Goal: Task Accomplishment & Management: Manage account settings

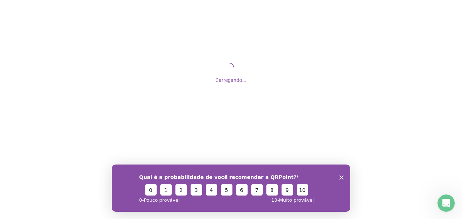
click at [340, 177] on icon "Encerrar pesquisa" at bounding box center [341, 177] width 4 height 4
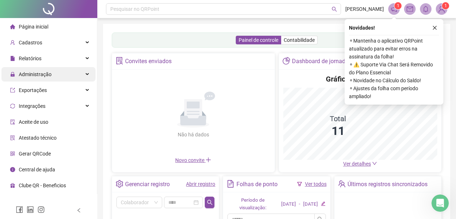
click at [49, 79] on span "Administração" at bounding box center [30, 74] width 41 height 14
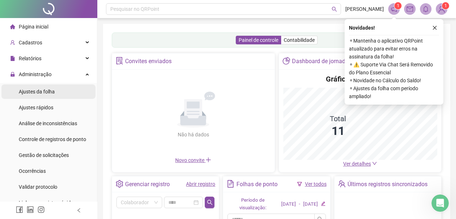
click at [49, 89] on span "Ajustes da folha" at bounding box center [37, 92] width 36 height 6
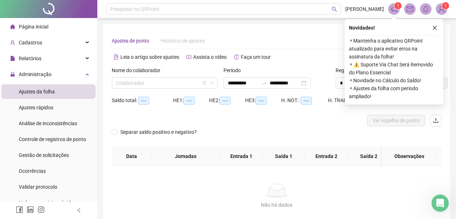
type input "**********"
click at [436, 27] on icon "close" at bounding box center [434, 27] width 5 height 5
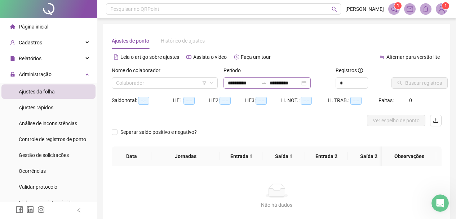
click at [311, 84] on div "**********" at bounding box center [267, 83] width 87 height 12
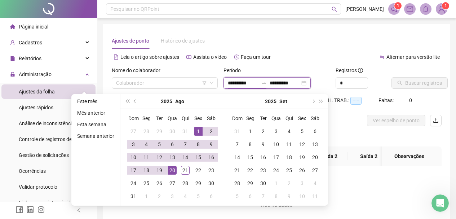
type input "**********"
click at [196, 127] on div "1" at bounding box center [198, 131] width 9 height 9
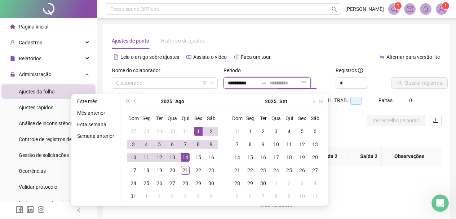
type input "**********"
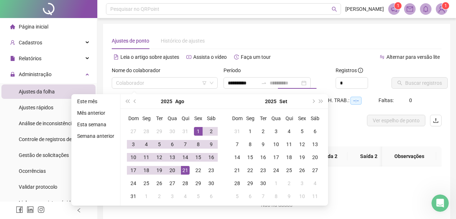
click at [184, 169] on div "21" at bounding box center [185, 170] width 9 height 9
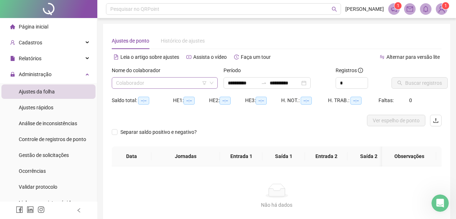
click at [145, 88] on input "search" at bounding box center [161, 83] width 91 height 11
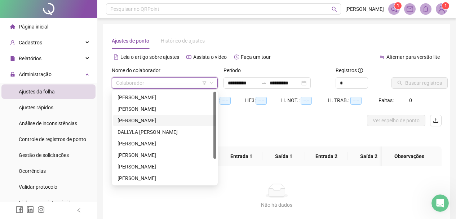
click at [137, 117] on div "[PERSON_NAME]" at bounding box center [165, 120] width 94 height 8
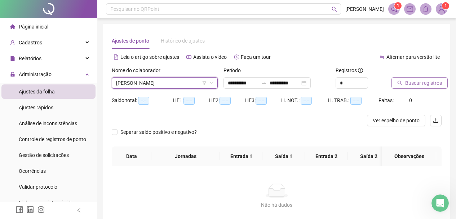
click at [412, 83] on span "Buscar registros" at bounding box center [423, 83] width 37 height 8
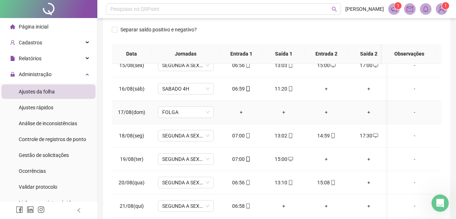
scroll to position [150, 0]
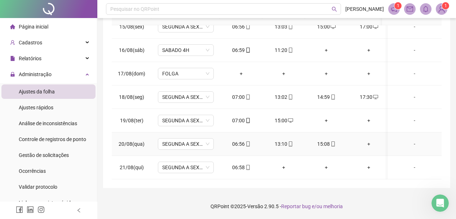
click at [367, 140] on div "+" at bounding box center [368, 144] width 31 height 8
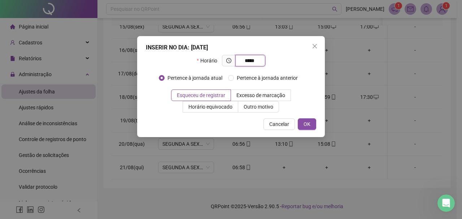
type input "*****"
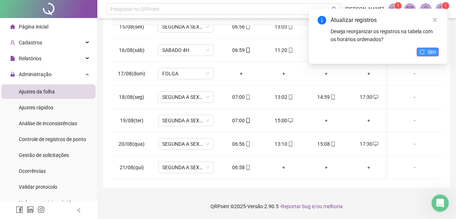
click at [433, 49] on span "Sim" at bounding box center [432, 52] width 8 height 8
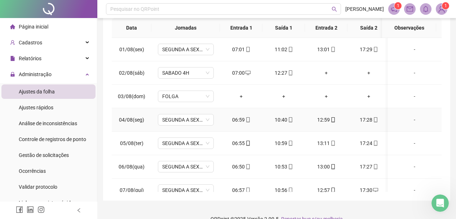
scroll to position [5, 0]
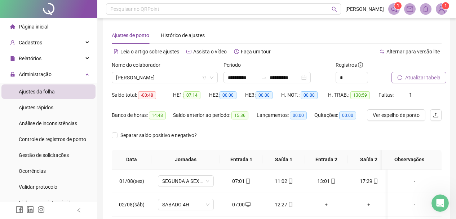
click at [410, 79] on span "Atualizar tabela" at bounding box center [422, 78] width 35 height 8
click at [181, 78] on span "[PERSON_NAME]" at bounding box center [164, 77] width 97 height 11
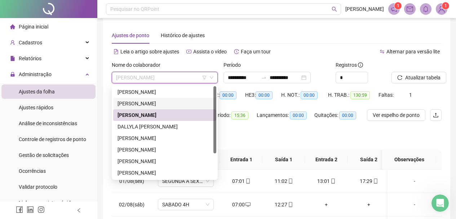
click at [157, 102] on div "[PERSON_NAME]" at bounding box center [165, 104] width 94 height 8
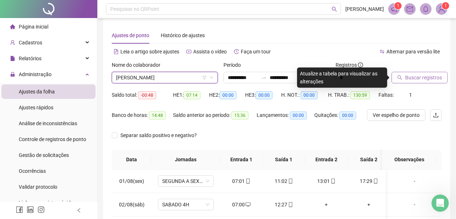
click at [409, 75] on span "Buscar registros" at bounding box center [423, 78] width 37 height 8
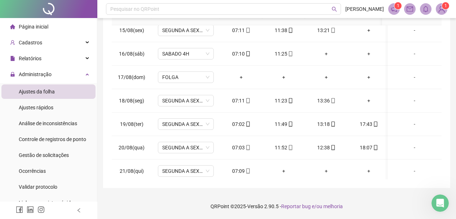
scroll to position [344, 0]
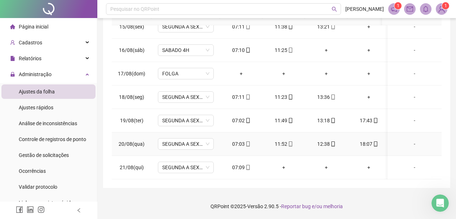
click at [373, 134] on td "18:07" at bounding box center [369, 143] width 43 height 23
click at [373, 141] on icon "mobile" at bounding box center [375, 143] width 5 height 5
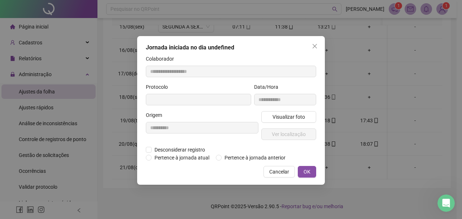
type input "**********"
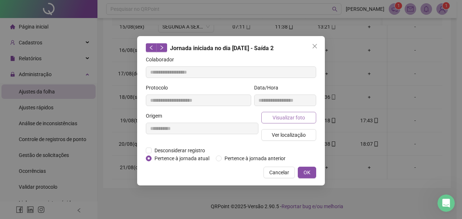
click at [300, 121] on span "Visualizar foto" at bounding box center [288, 118] width 32 height 8
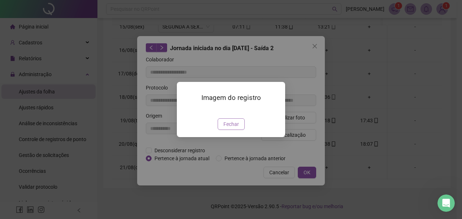
click at [235, 128] on span "Fechar" at bounding box center [231, 124] width 16 height 8
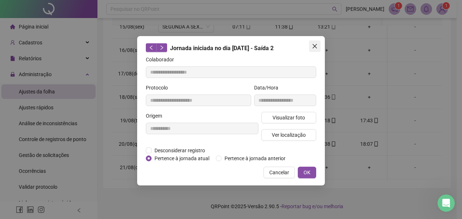
click at [314, 47] on icon "close" at bounding box center [314, 46] width 4 height 4
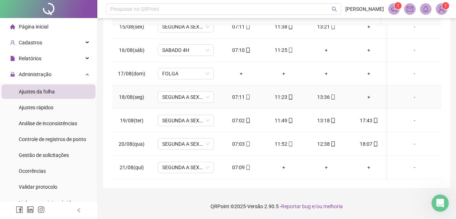
click at [366, 93] on div "+" at bounding box center [368, 97] width 31 height 8
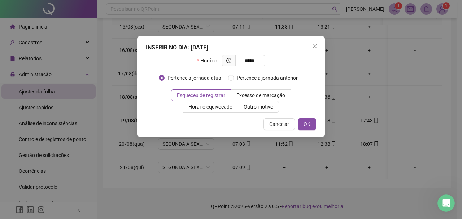
type input "*****"
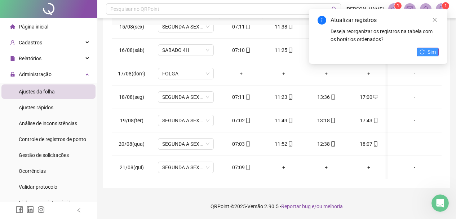
click at [435, 51] on span "Sim" at bounding box center [432, 52] width 8 height 8
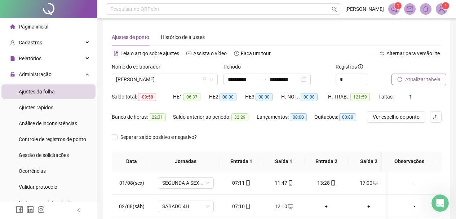
scroll to position [0, 0]
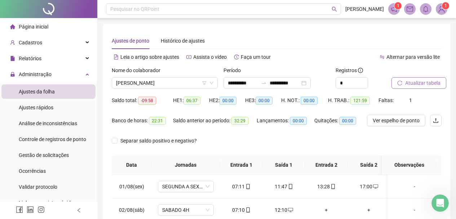
click at [418, 85] on span "Atualizar tabela" at bounding box center [422, 83] width 35 height 8
click at [174, 86] on span "[PERSON_NAME]" at bounding box center [164, 83] width 97 height 11
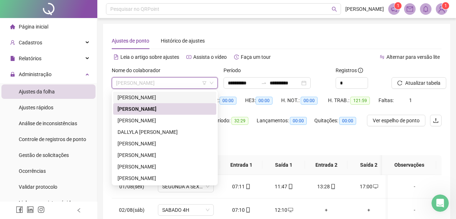
click at [158, 98] on div "[PERSON_NAME]" at bounding box center [165, 97] width 94 height 8
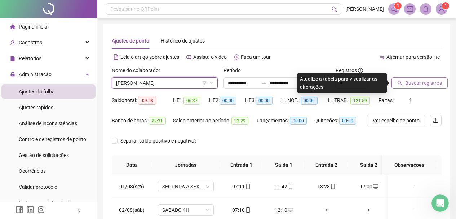
click at [411, 81] on span "Buscar registros" at bounding box center [423, 83] width 37 height 8
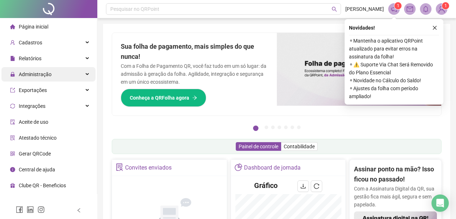
click at [57, 72] on div "Administração" at bounding box center [48, 74] width 94 height 14
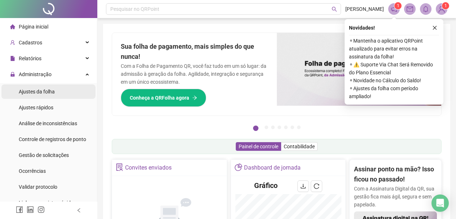
click at [47, 89] on span "Ajustes da folha" at bounding box center [37, 92] width 36 height 6
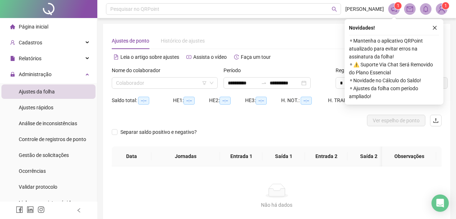
type input "**********"
click at [432, 26] on icon "close" at bounding box center [434, 27] width 5 height 5
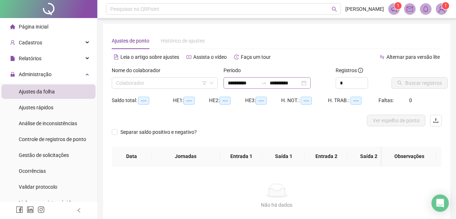
click at [311, 83] on div "**********" at bounding box center [267, 83] width 87 height 12
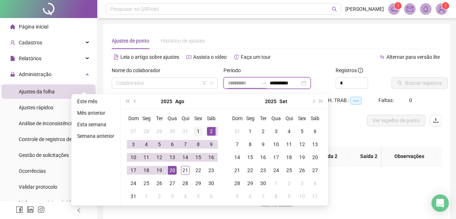
type input "**********"
click at [195, 129] on div "1" at bounding box center [198, 131] width 9 height 9
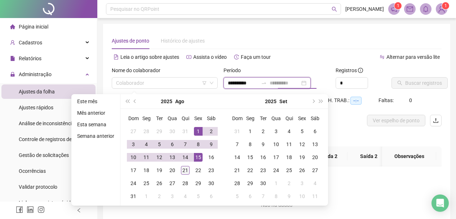
type input "**********"
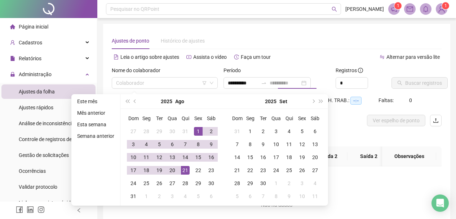
click at [184, 172] on div "21" at bounding box center [185, 170] width 9 height 9
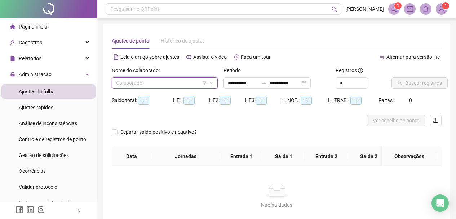
click at [177, 81] on input "search" at bounding box center [161, 83] width 91 height 11
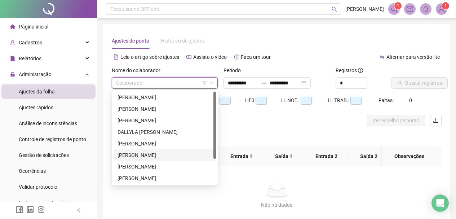
click at [159, 152] on div "[PERSON_NAME]" at bounding box center [165, 155] width 94 height 8
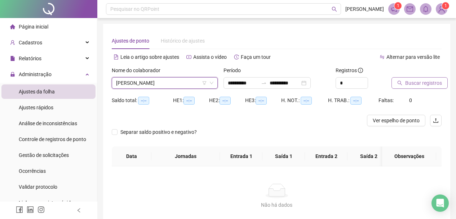
click at [401, 86] on button "Buscar registros" at bounding box center [420, 83] width 56 height 12
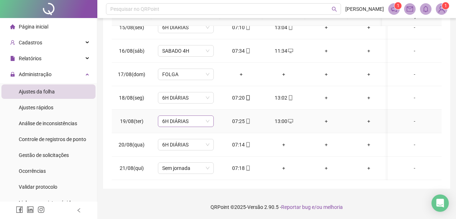
scroll to position [150, 0]
click at [172, 162] on span "Sem jornada" at bounding box center [185, 167] width 47 height 11
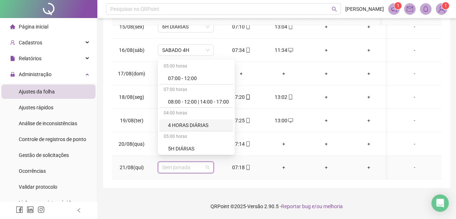
click at [184, 124] on div "4 HORAS DIÁRIAS" at bounding box center [198, 125] width 61 height 8
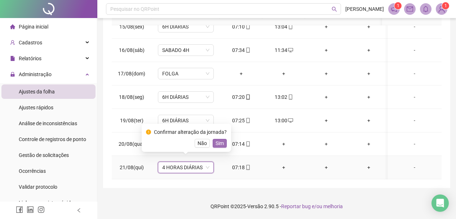
click at [220, 141] on span "Sim" at bounding box center [220, 143] width 8 height 8
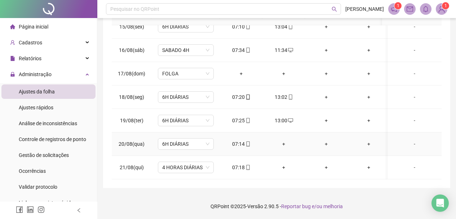
click at [281, 140] on div "+" at bounding box center [283, 144] width 31 height 8
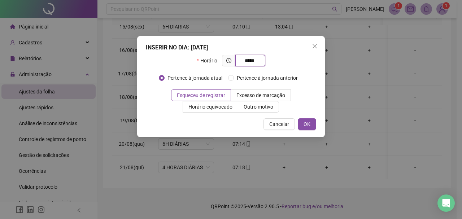
type input "*****"
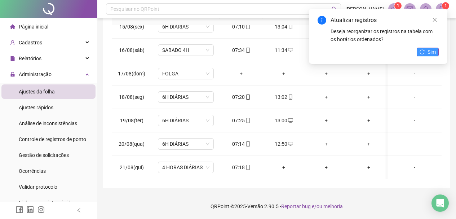
click at [433, 51] on span "Sim" at bounding box center [432, 52] width 8 height 8
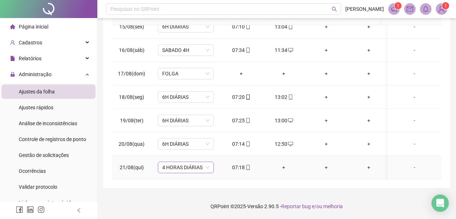
click at [186, 163] on span "4 HORAS DIÁRIAS" at bounding box center [185, 167] width 47 height 11
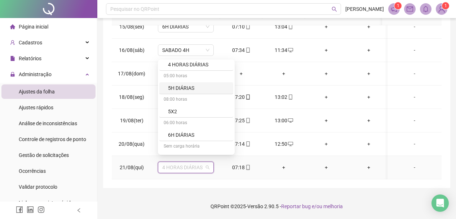
scroll to position [72, 0]
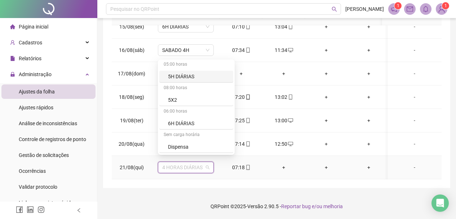
click at [176, 117] on div "06:00 horas" at bounding box center [196, 112] width 74 height 12
click at [176, 120] on div "6H DIÁRIAS" at bounding box center [198, 123] width 61 height 8
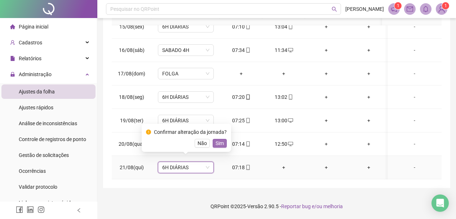
click at [217, 140] on span "Sim" at bounding box center [220, 143] width 8 height 8
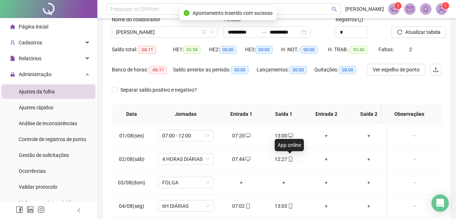
scroll to position [5, 0]
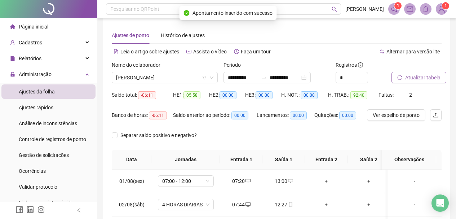
click at [417, 74] on span "Atualizar tabela" at bounding box center [422, 78] width 35 height 8
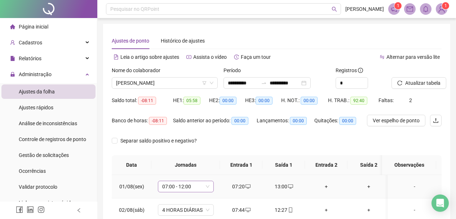
click at [182, 188] on span "07:00 - 12:00" at bounding box center [185, 186] width 47 height 11
click at [186, 188] on span "07:00 - 12:00" at bounding box center [185, 186] width 47 height 11
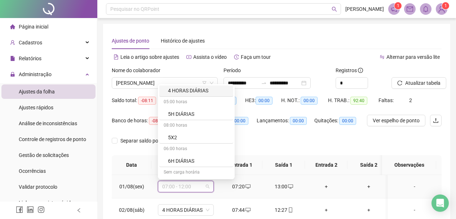
scroll to position [72, 0]
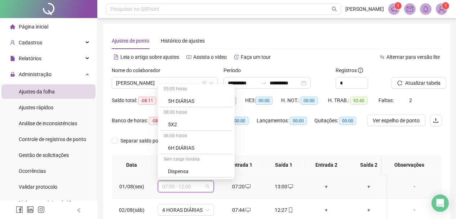
drag, startPoint x: 185, startPoint y: 147, endPoint x: 202, endPoint y: 139, distance: 19.0
click at [185, 147] on div "6H DIÁRIAS" at bounding box center [198, 148] width 61 height 8
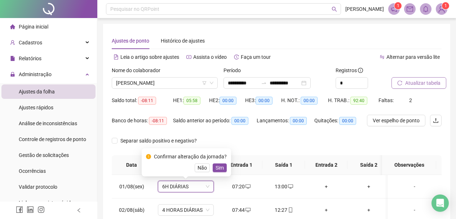
click at [417, 80] on span "Atualizar tabela" at bounding box center [422, 83] width 35 height 8
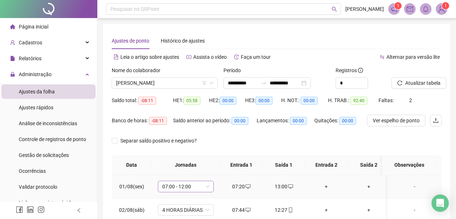
click at [196, 186] on span "07:00 - 12:00" at bounding box center [185, 186] width 47 height 11
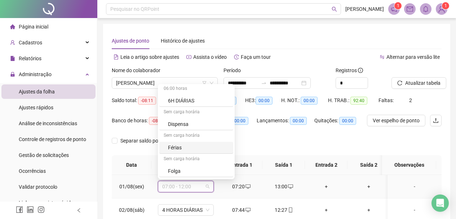
scroll to position [108, 0]
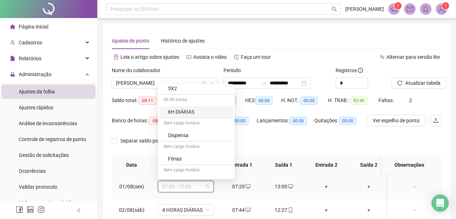
click at [189, 111] on div "6H DIÁRIAS" at bounding box center [198, 112] width 61 height 8
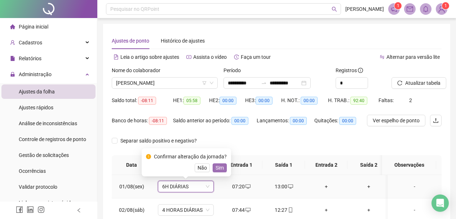
click at [219, 167] on span "Sim" at bounding box center [220, 168] width 8 height 8
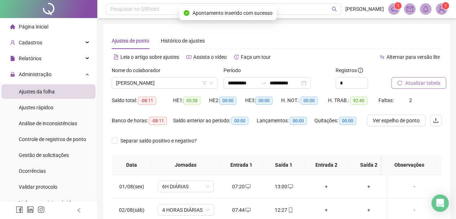
click at [410, 88] on button "Atualizar tabela" at bounding box center [419, 83] width 55 height 12
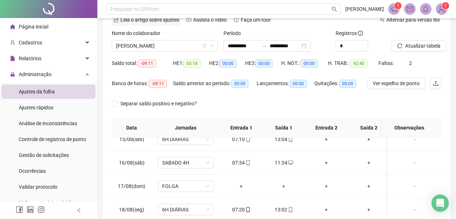
scroll to position [0, 0]
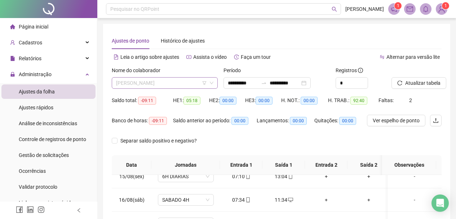
click at [167, 83] on span "[PERSON_NAME]" at bounding box center [164, 83] width 97 height 11
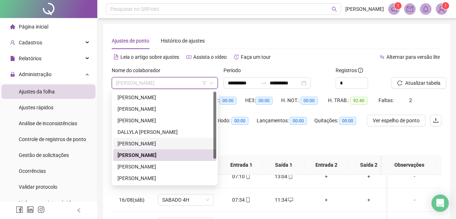
scroll to position [35, 0]
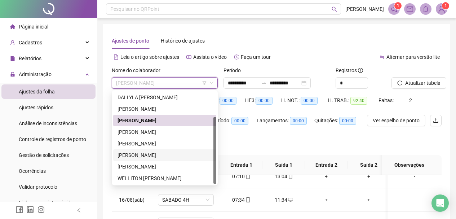
click at [160, 156] on div "[PERSON_NAME]" at bounding box center [165, 155] width 94 height 8
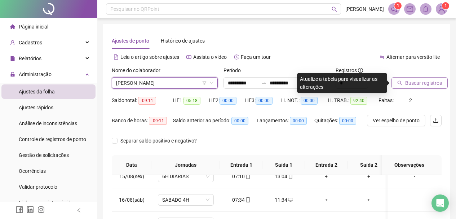
click at [408, 86] on span "Buscar registros" at bounding box center [423, 83] width 37 height 8
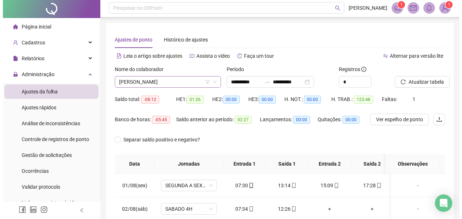
scroll to position [0, 0]
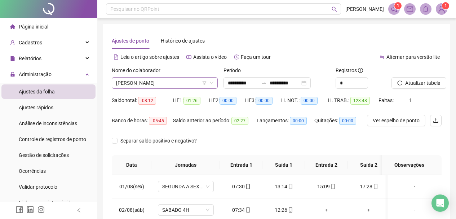
click at [195, 84] on span "[PERSON_NAME]" at bounding box center [164, 83] width 97 height 11
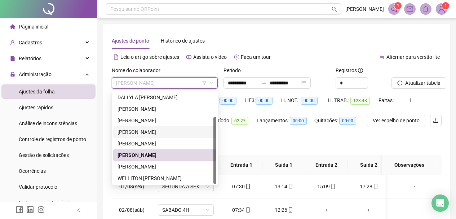
click at [156, 129] on div "[PERSON_NAME]" at bounding box center [165, 132] width 94 height 8
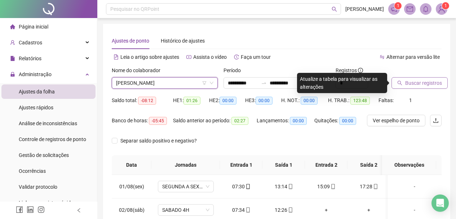
click at [405, 80] on span "Buscar registros" at bounding box center [423, 83] width 37 height 8
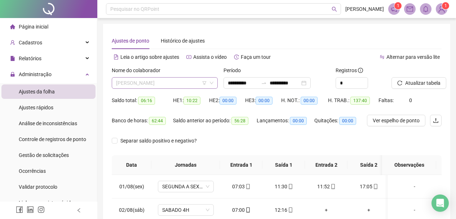
click at [180, 83] on span "[PERSON_NAME]" at bounding box center [164, 83] width 97 height 11
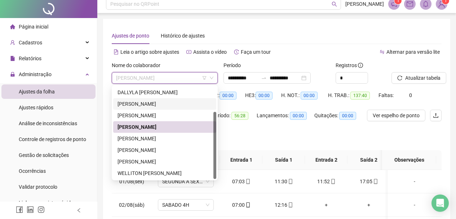
scroll to position [36, 0]
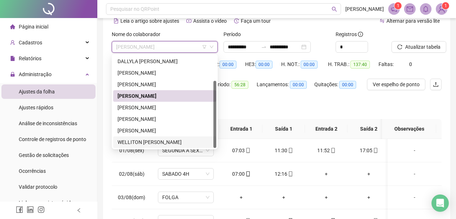
click at [155, 138] on div "WELLITON ROBERTO BATISTA DA SILVA" at bounding box center [165, 142] width 94 height 8
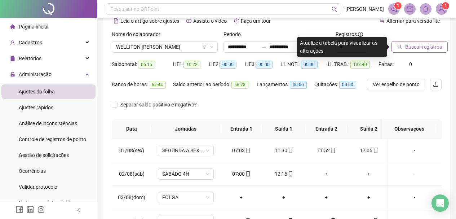
click at [418, 51] on button "Buscar registros" at bounding box center [420, 47] width 56 height 12
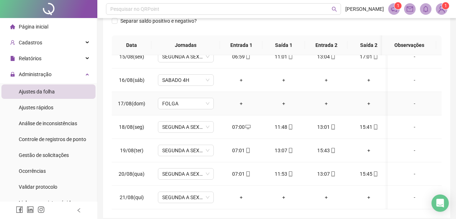
scroll to position [150, 0]
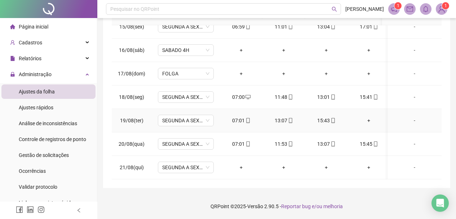
click at [368, 118] on div "+" at bounding box center [368, 120] width 31 height 8
click at [369, 117] on div "+" at bounding box center [368, 120] width 31 height 8
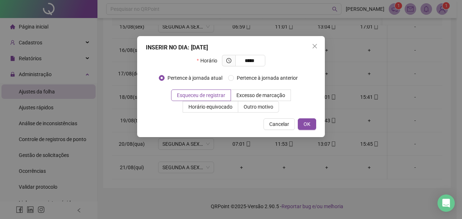
type input "*****"
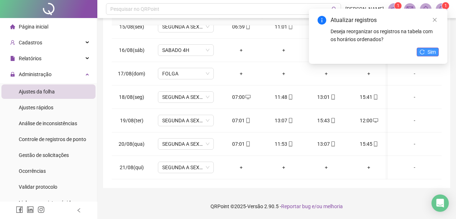
click at [427, 49] on button "Sim" at bounding box center [428, 52] width 22 height 9
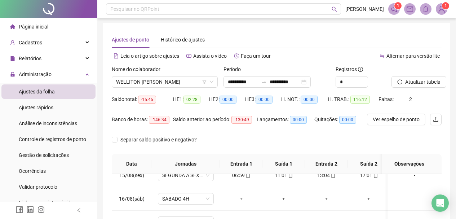
scroll to position [0, 0]
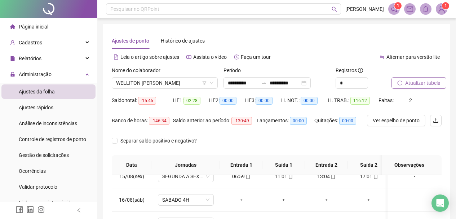
click at [416, 83] on span "Atualizar tabela" at bounding box center [422, 83] width 35 height 8
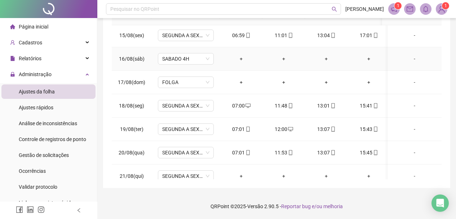
scroll to position [344, 0]
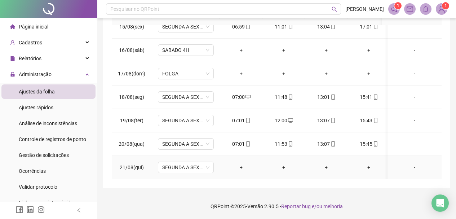
click at [241, 163] on div "+" at bounding box center [241, 167] width 31 height 8
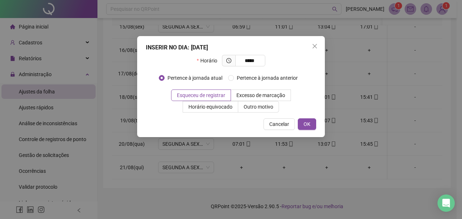
type input "*****"
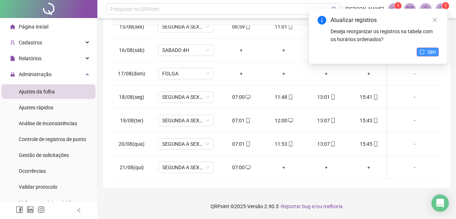
click at [430, 48] on button "Sim" at bounding box center [428, 52] width 22 height 9
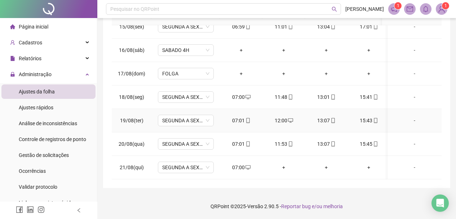
scroll to position [0, 0]
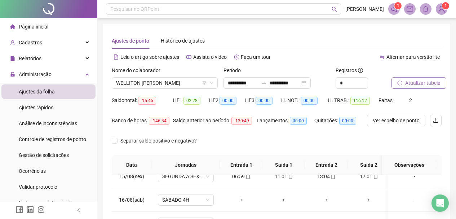
click at [410, 81] on span "Atualizar tabela" at bounding box center [422, 83] width 35 height 8
